Goal: Information Seeking & Learning: Learn about a topic

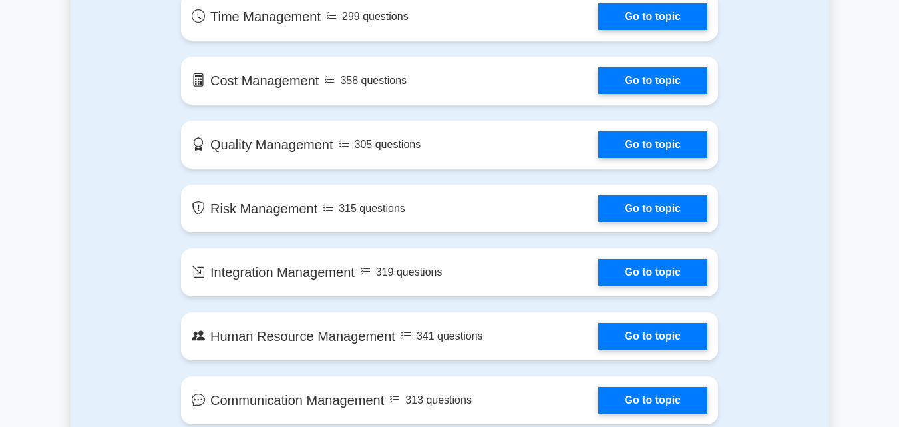
scroll to position [901, 0]
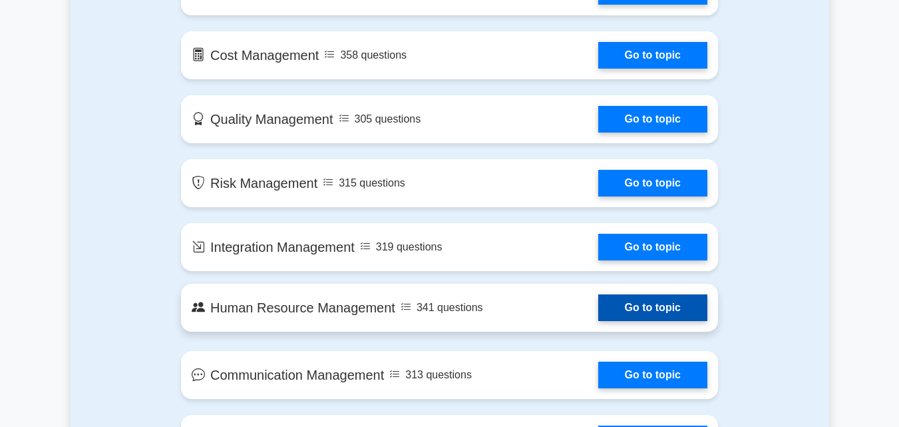
click at [628, 301] on link "Go to topic" at bounding box center [652, 307] width 109 height 27
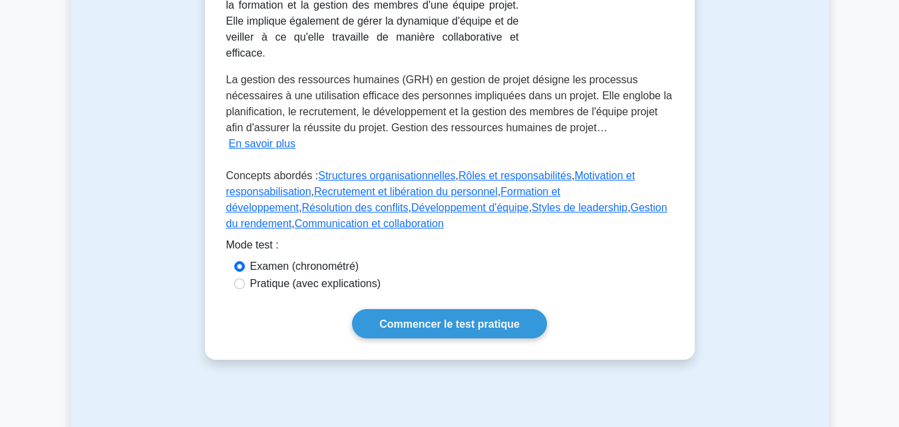
scroll to position [310, 0]
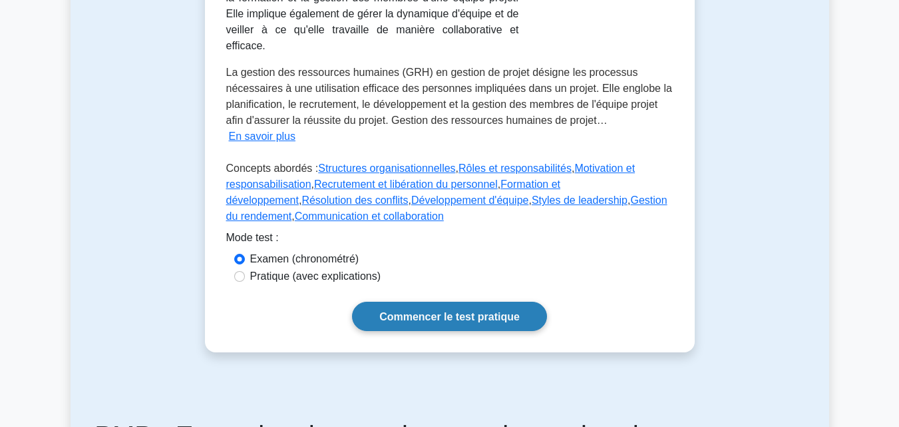
click at [482, 311] on font "Commencer le test pratique" at bounding box center [449, 316] width 140 height 11
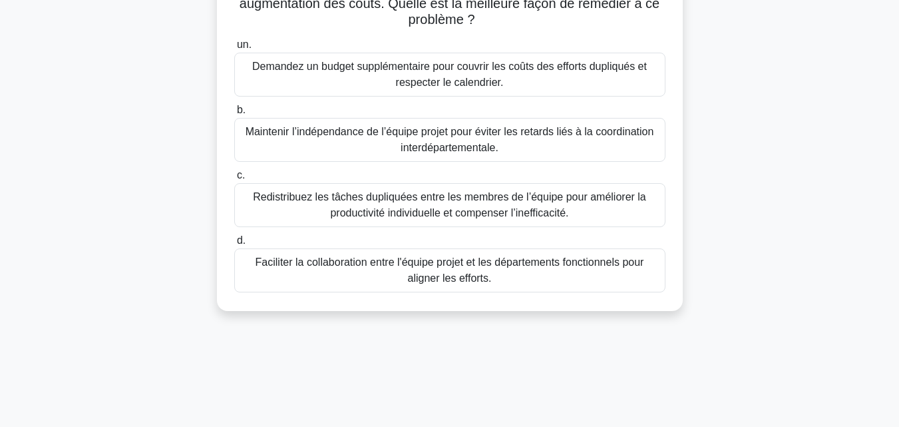
scroll to position [168, 0]
